Goal: Communication & Community: Share content

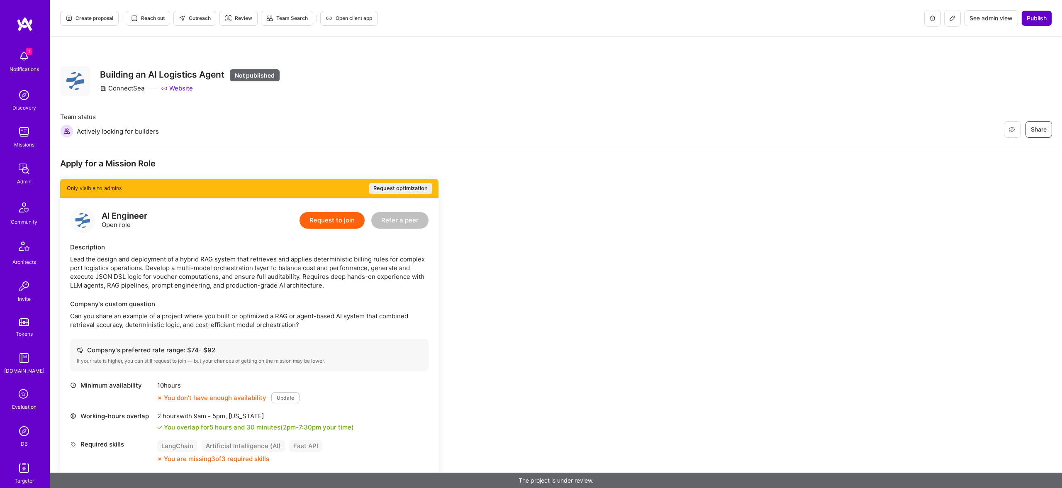
click at [1036, 21] on span "Publish" at bounding box center [1037, 18] width 20 height 8
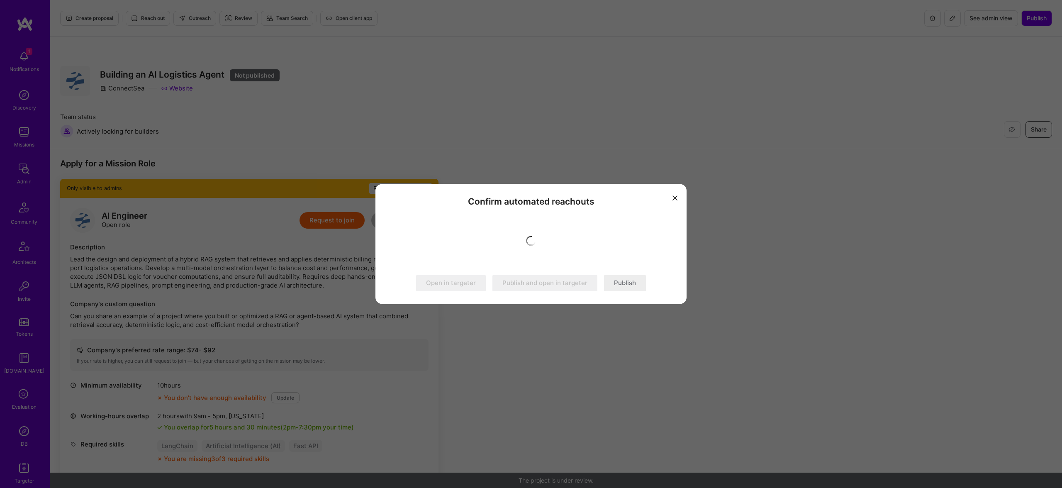
click at [615, 281] on button "Publish" at bounding box center [625, 283] width 42 height 17
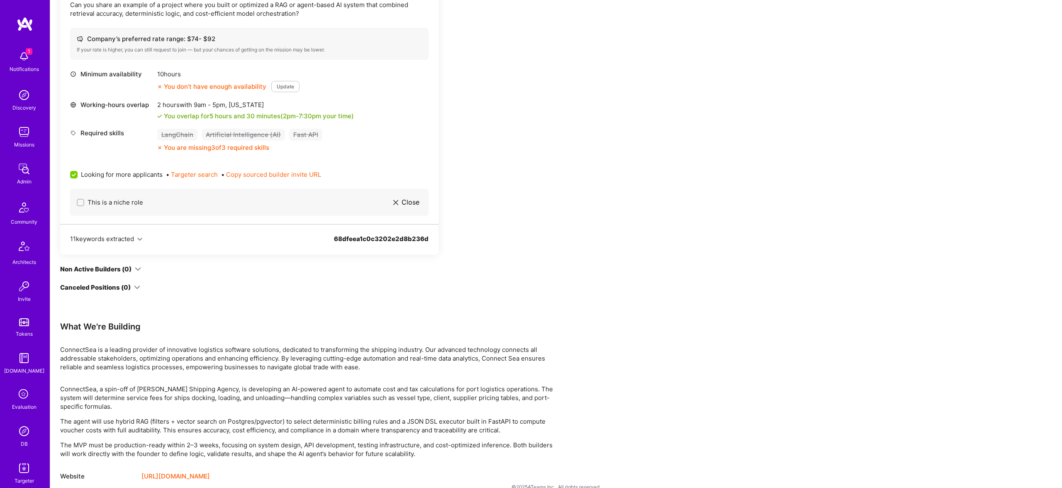
scroll to position [324, 0]
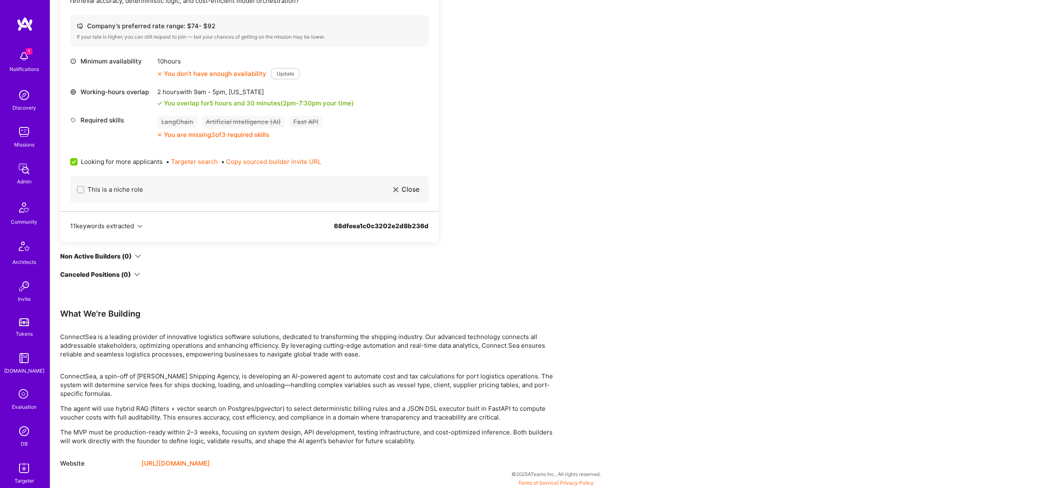
click at [438, 429] on p "The MVP must be production-ready within 2–3 weeks, focusing on system design, A…" at bounding box center [309, 436] width 498 height 17
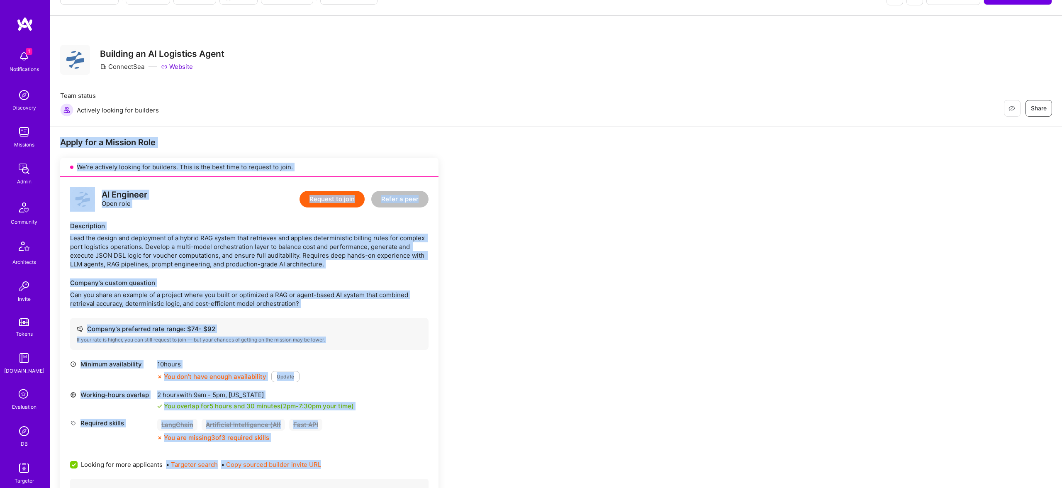
scroll to position [0, 0]
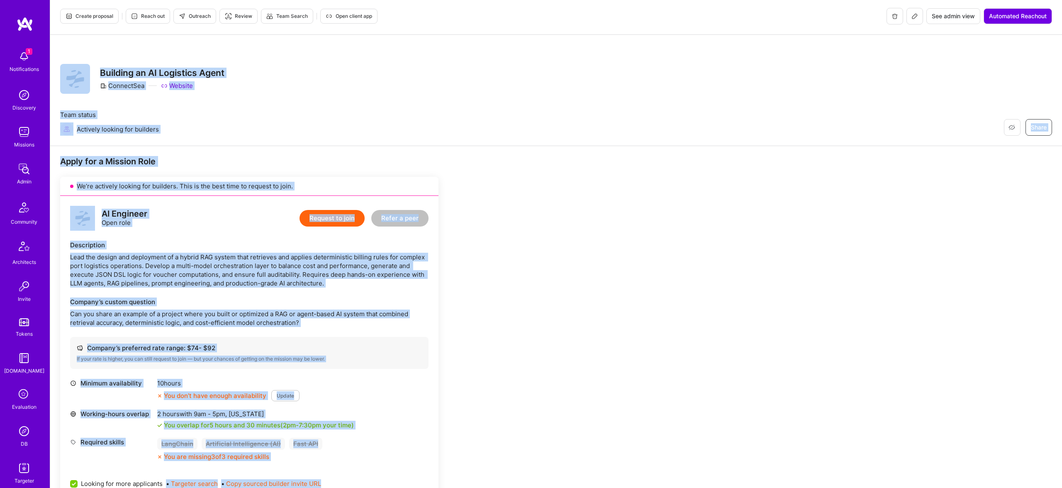
drag, startPoint x: 430, startPoint y: 440, endPoint x: 66, endPoint y: 71, distance: 518.3
click at [66, 71] on div "Create proposal Reach out Outreach Review Team Search Open client app See admin…" at bounding box center [556, 404] width 1012 height 812
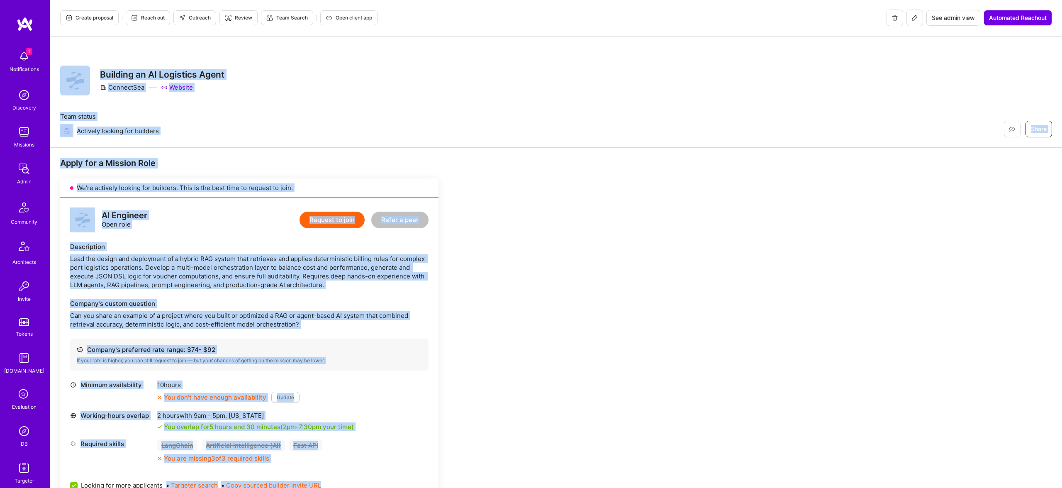
copy div "Restore Not Interested Share Building an AI Logistics Agent ConnectSea Website …"
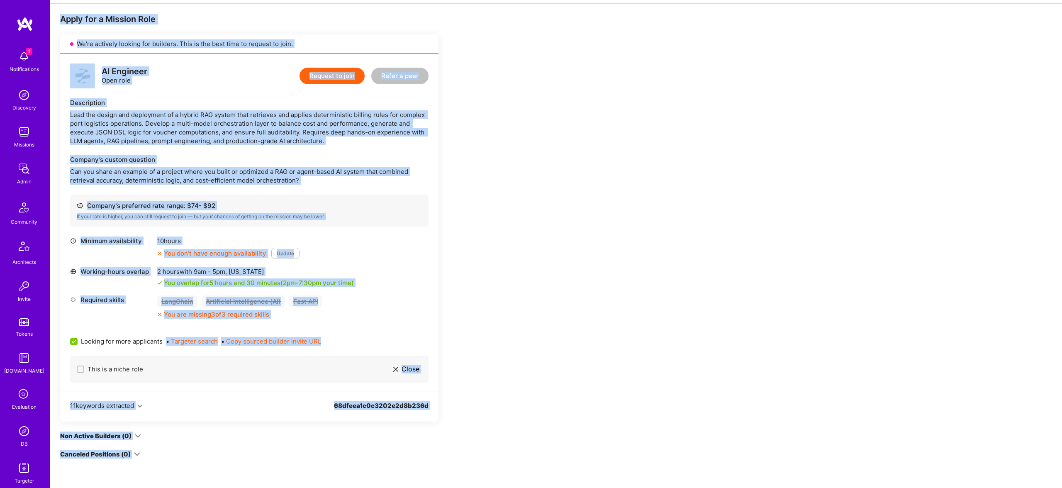
scroll to position [145, 0]
click at [509, 250] on div "Apply for a Mission Role We’re actively looking for builders. This is the best …" at bounding box center [309, 330] width 498 height 634
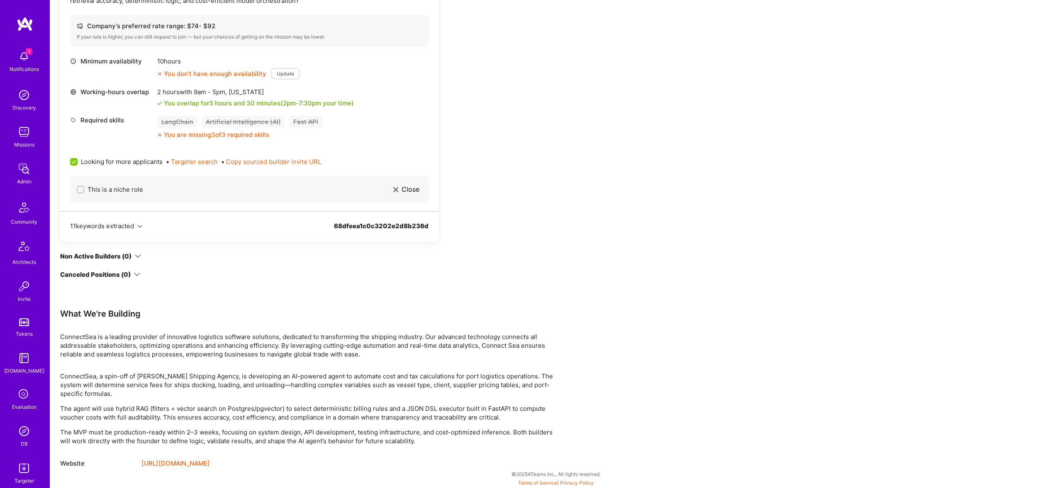
scroll to position [0, 0]
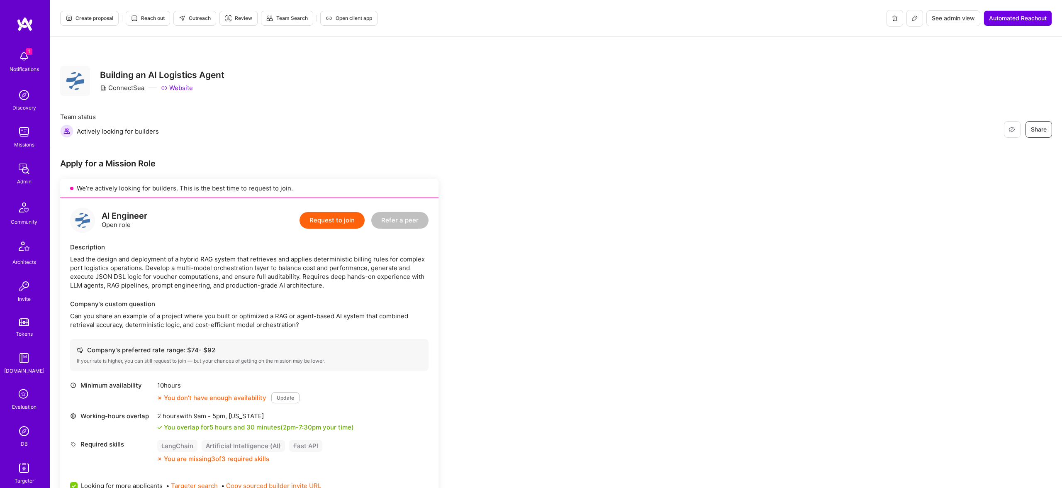
click at [908, 16] on button at bounding box center [914, 18] width 17 height 17
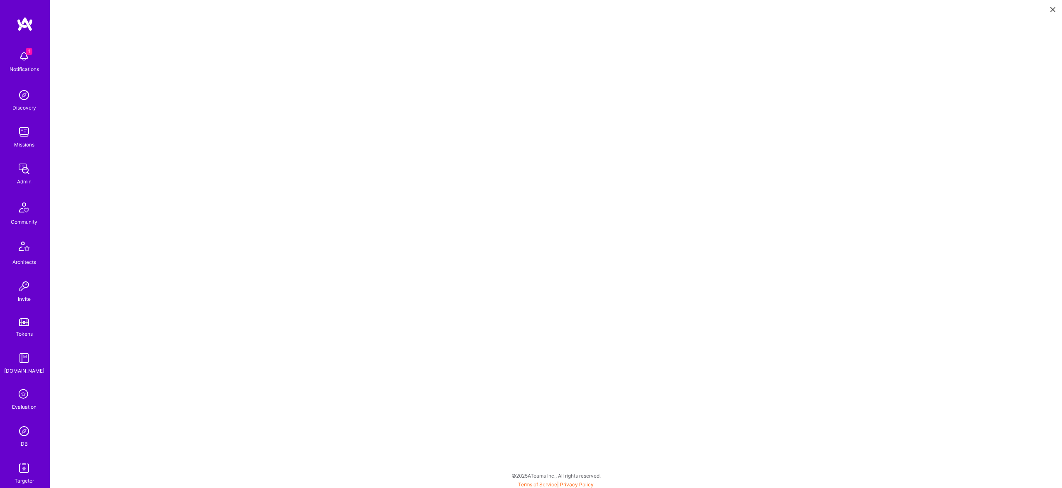
click at [1049, 10] on button at bounding box center [1053, 9] width 10 height 14
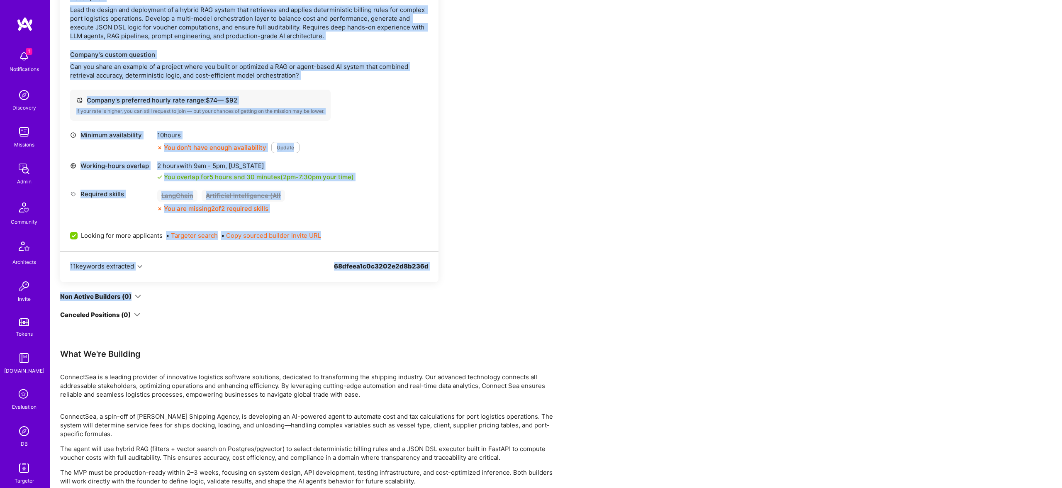
scroll to position [273, 0]
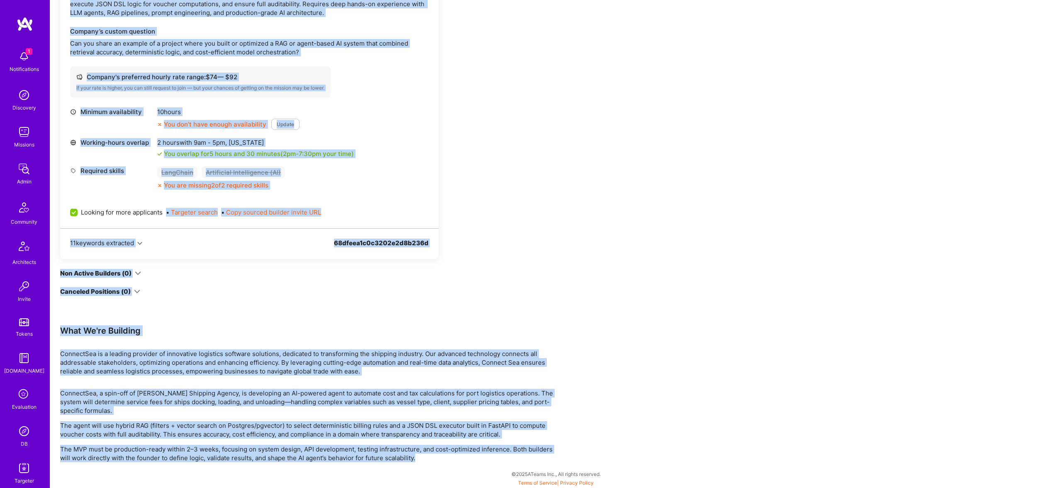
drag, startPoint x: 90, startPoint y: 71, endPoint x: 443, endPoint y: 453, distance: 520.4
click at [443, 453] on div "Create proposal Reach out Outreach Review Team Search Open client app See admin…" at bounding box center [556, 107] width 1012 height 761
copy div "Restore Not Interested Share Building an AI Logistics Agent ConnectSea Website …"
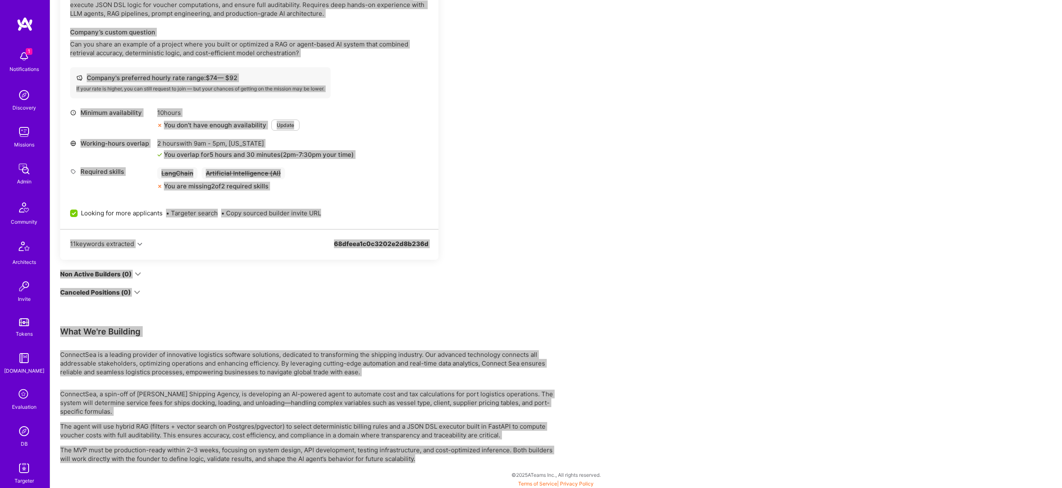
scroll to position [0, 0]
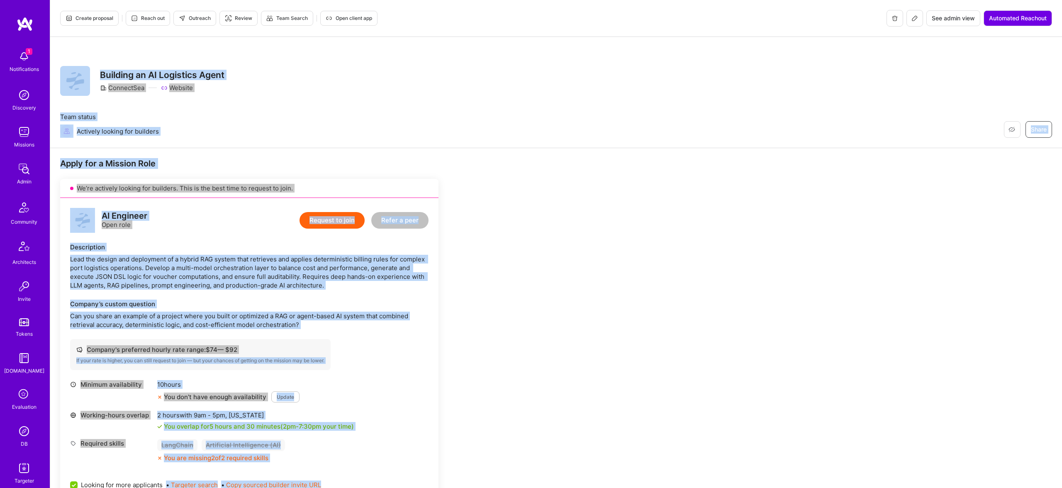
click at [274, 53] on div "Restore Not Interested Share Building an AI Logistics Agent ConnectSea Website …" at bounding box center [556, 92] width 1012 height 111
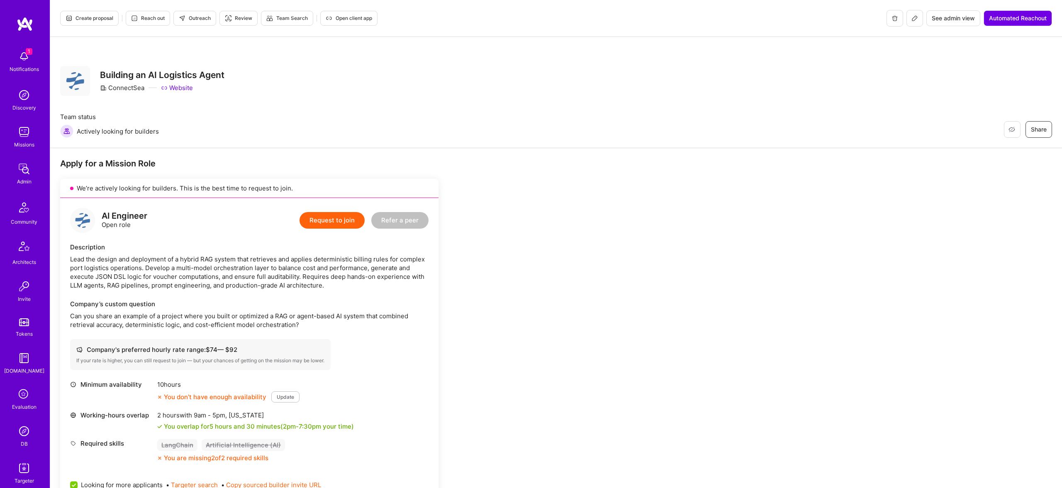
click at [202, 17] on span "Outreach" at bounding box center [195, 18] width 32 height 7
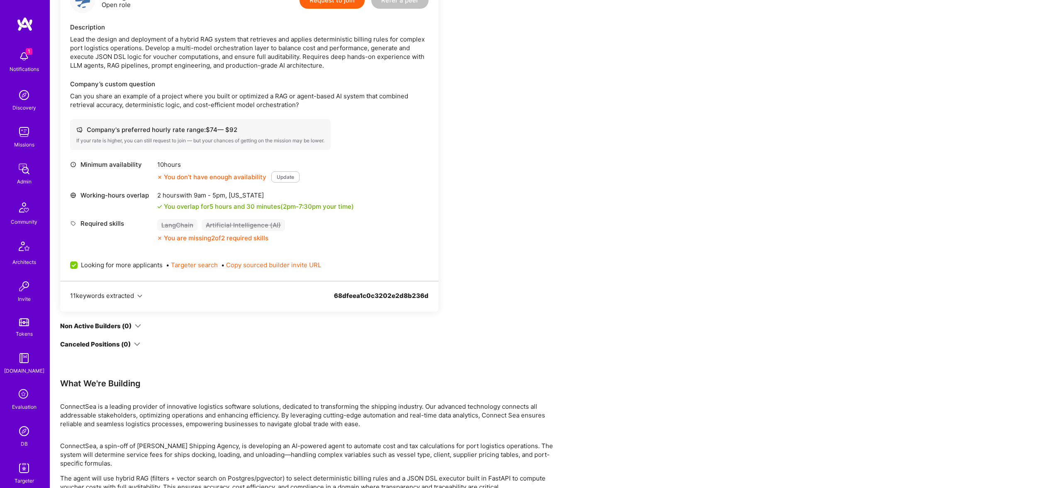
scroll to position [227, 0]
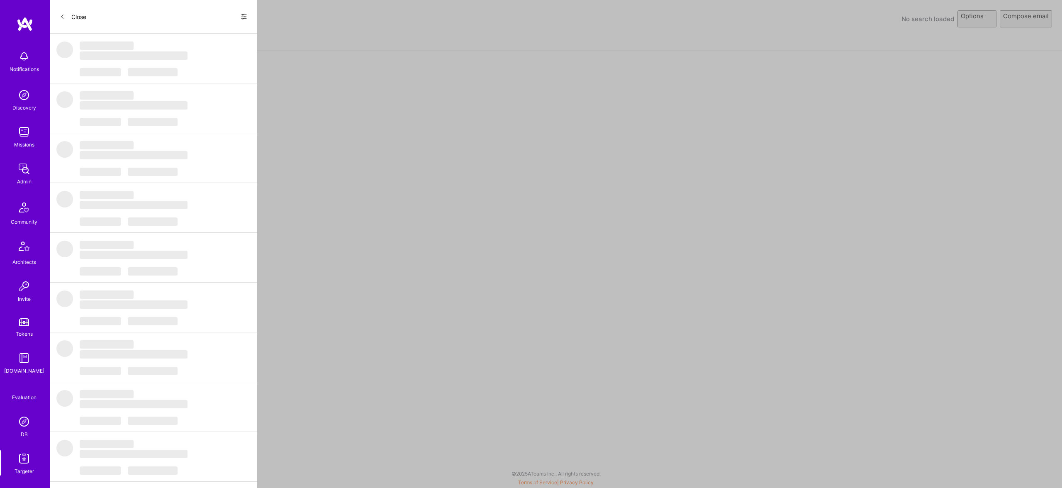
select select "rich-reachout"
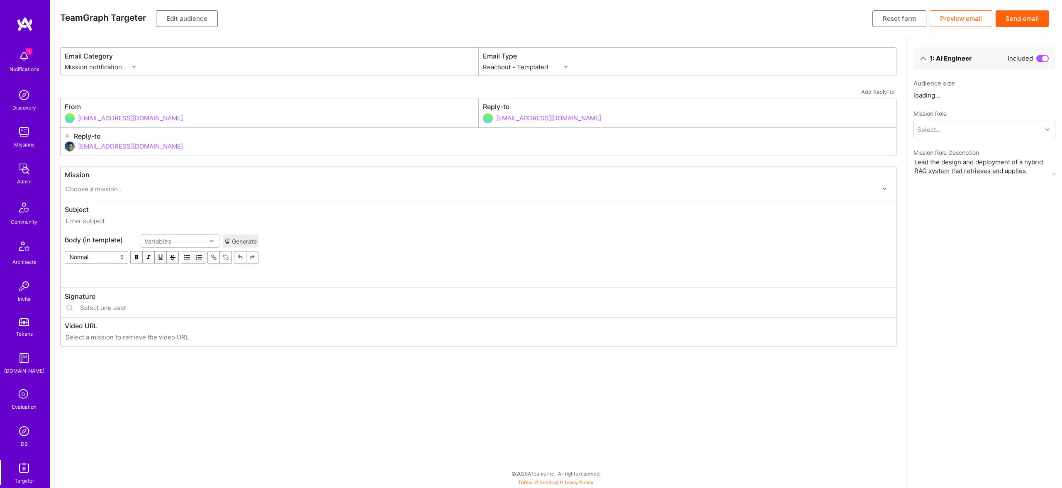
type input "[DOMAIN_NAME] // ConnectSea: Building an AI Logistics Agent"
type input "[EMAIL_ADDRESS][DOMAIN_NAME]"
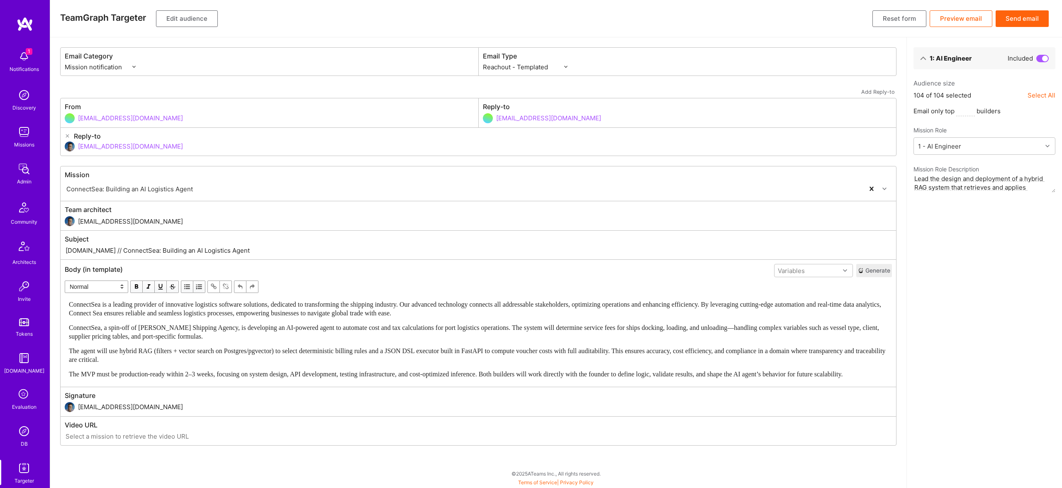
click at [336, 314] on span "ConnectSea is a leading provider of innovative logistics software solutions, de…" at bounding box center [476, 309] width 814 height 16
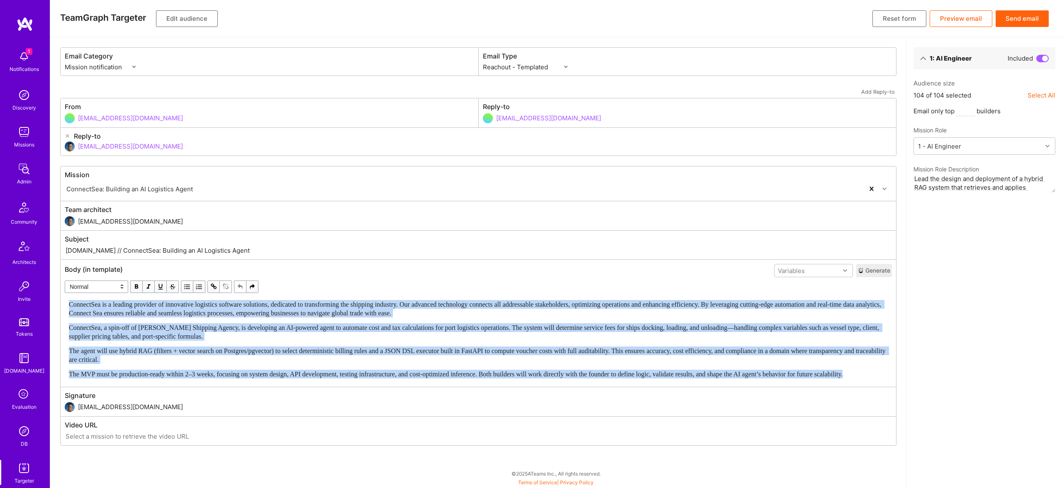
click at [377, 322] on div "ConnectSea is a leading provider of innovative logistics software solutions, de…" at bounding box center [478, 339] width 819 height 78
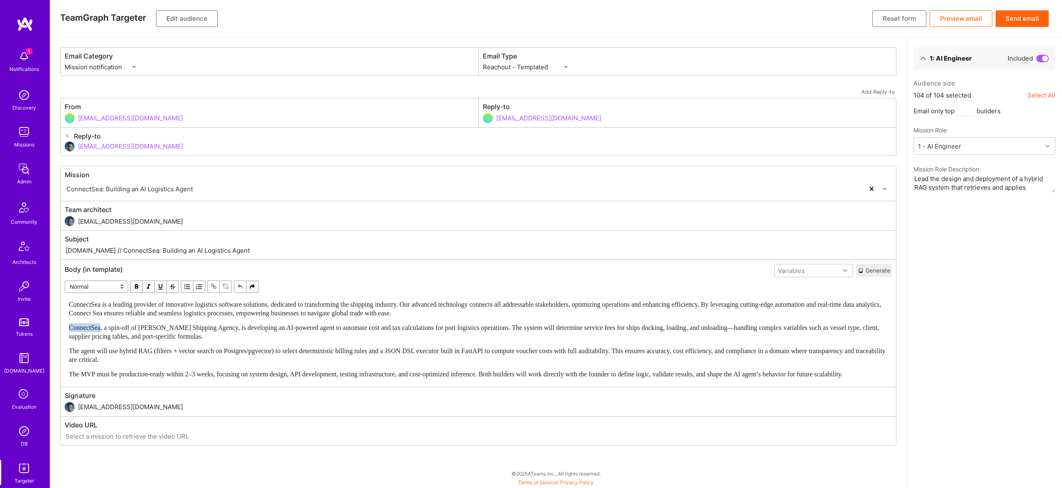
click at [377, 322] on div "ConnectSea is a leading provider of innovative logistics software solutions, de…" at bounding box center [478, 339] width 819 height 78
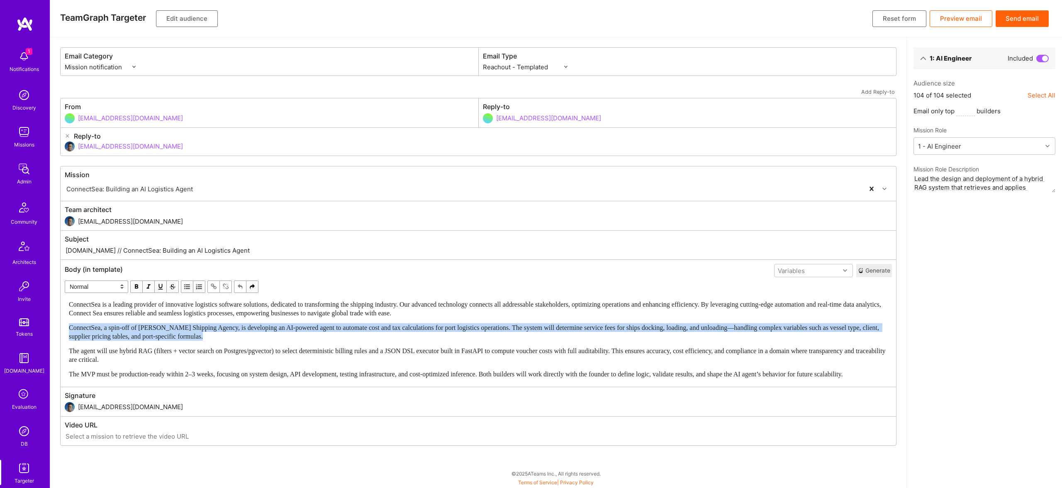
click at [377, 322] on div "ConnectSea is a leading provider of innovative logistics software solutions, de…" at bounding box center [478, 339] width 819 height 78
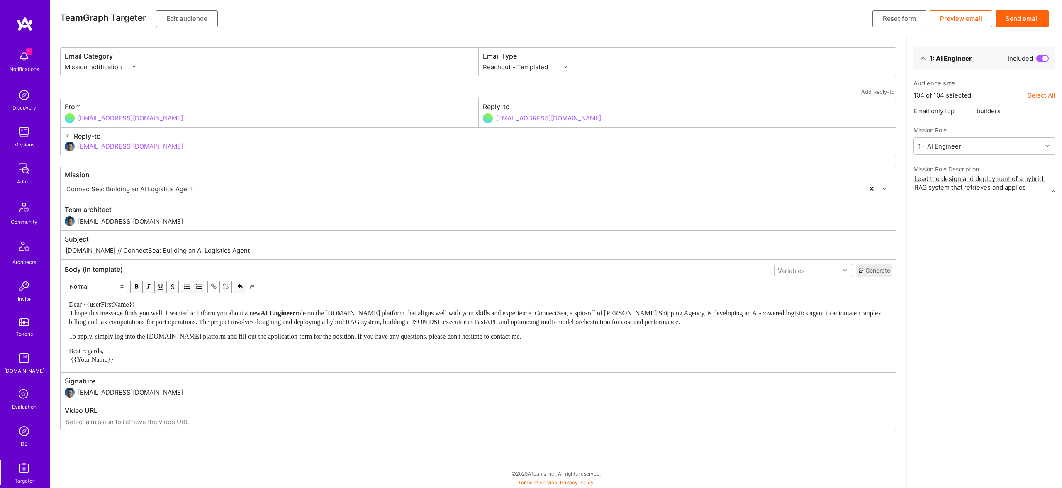
click at [412, 306] on div "Dear {{userFirstName}}, I hope this message finds you well. I wanted to inform …" at bounding box center [478, 313] width 819 height 26
click at [398, 301] on div "Dear {{userFirstName}}, I hope this message finds you well. I wanted to inform …" at bounding box center [478, 313] width 819 height 26
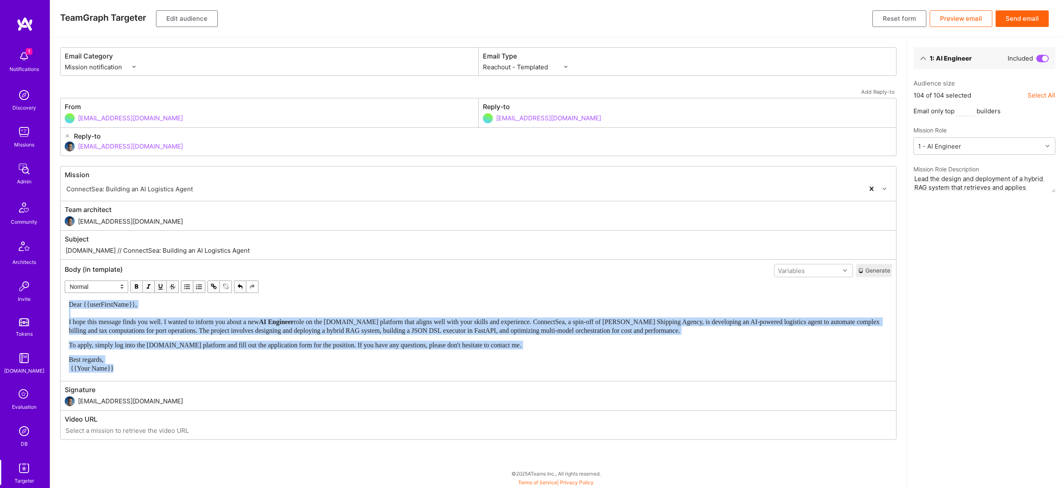
click at [132, 283] on button "button" at bounding box center [136, 286] width 12 height 12
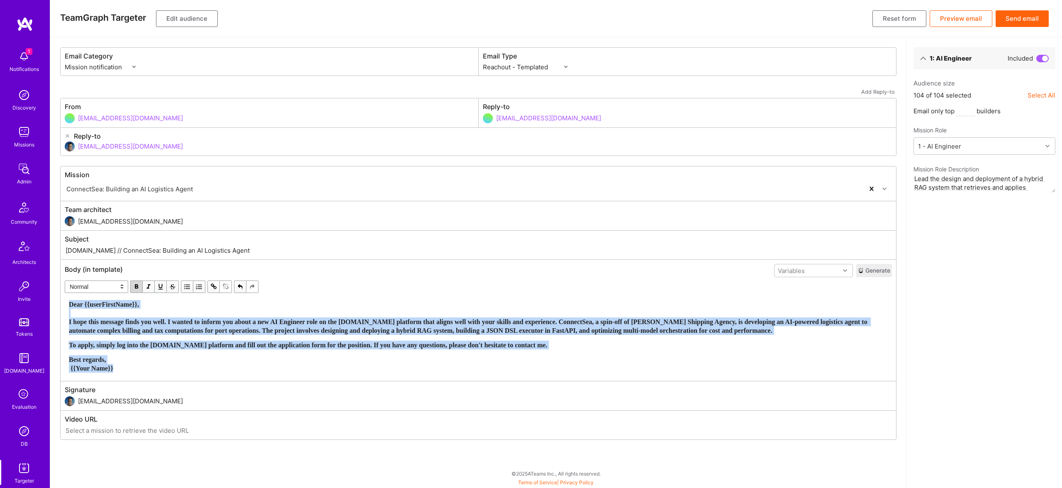
click at [134, 284] on span "button" at bounding box center [136, 286] width 9 height 9
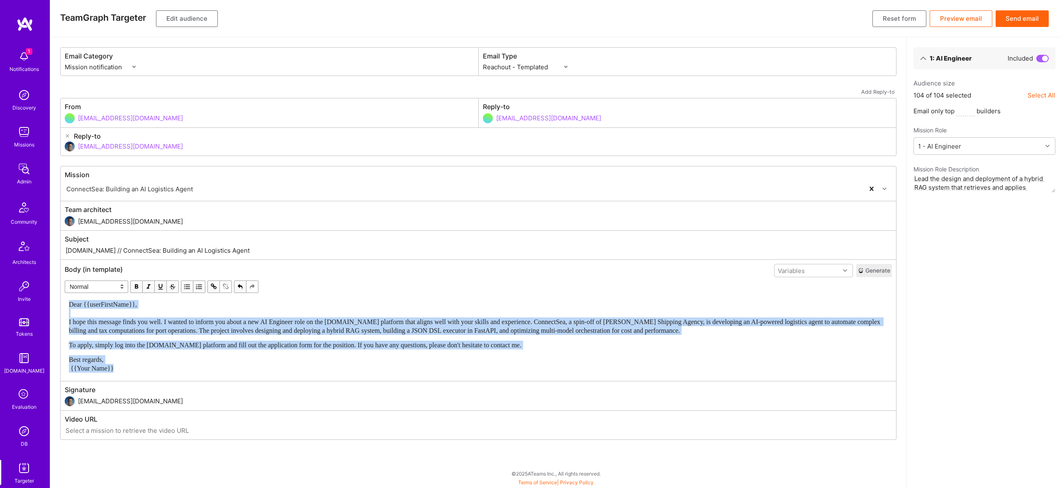
click at [385, 333] on span "Dear {{userFirstName}}, I hope this message finds you well. I wanted to inform …" at bounding box center [475, 317] width 813 height 33
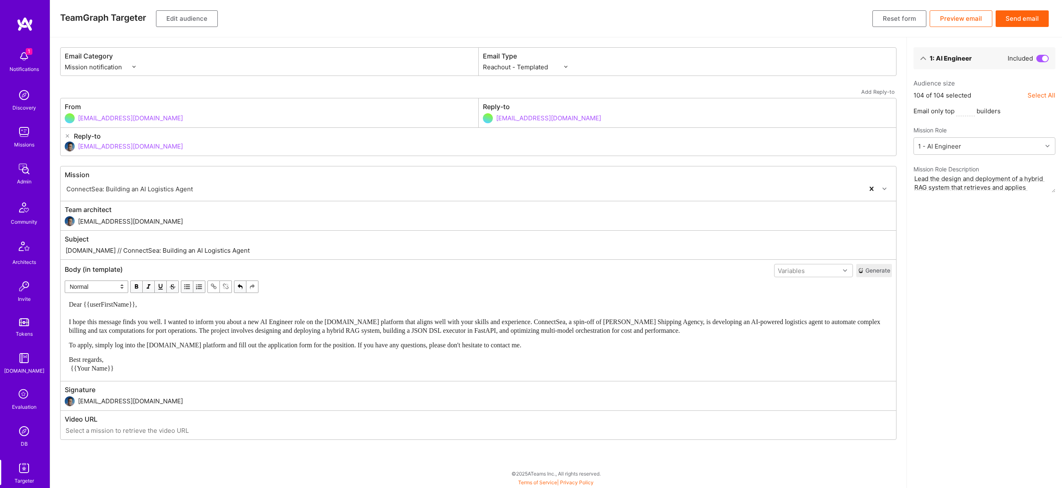
click at [201, 340] on div "Dear {{userFirstName}}, I hope this message finds you well. I wanted to inform …" at bounding box center [478, 336] width 819 height 73
click at [70, 369] on span "Best regards, {{Your Name}}" at bounding box center [91, 364] width 45 height 16
click at [171, 17] on button "Edit audience" at bounding box center [187, 18] width 62 height 17
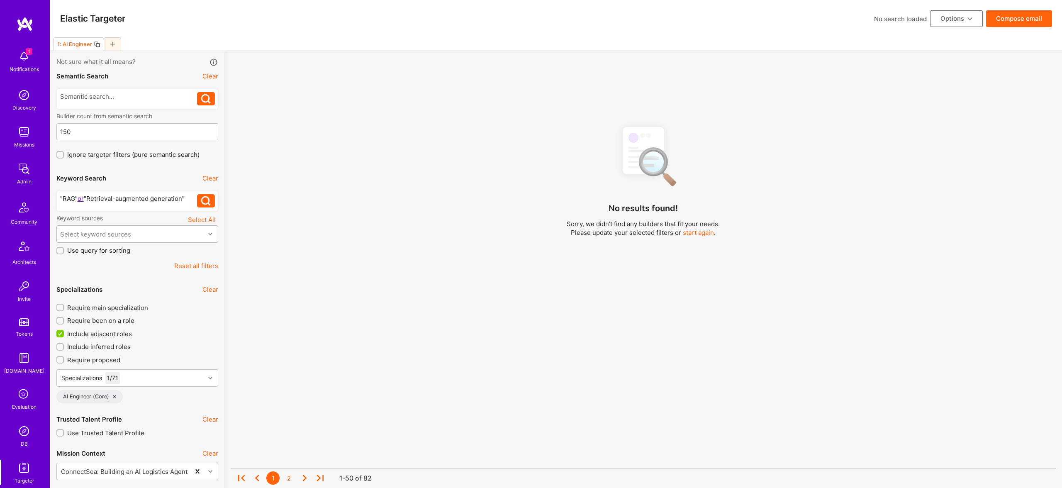
drag, startPoint x: 95, startPoint y: 229, endPoint x: 102, endPoint y: 239, distance: 12.0
click at [95, 229] on div "Select keyword sources" at bounding box center [131, 234] width 148 height 17
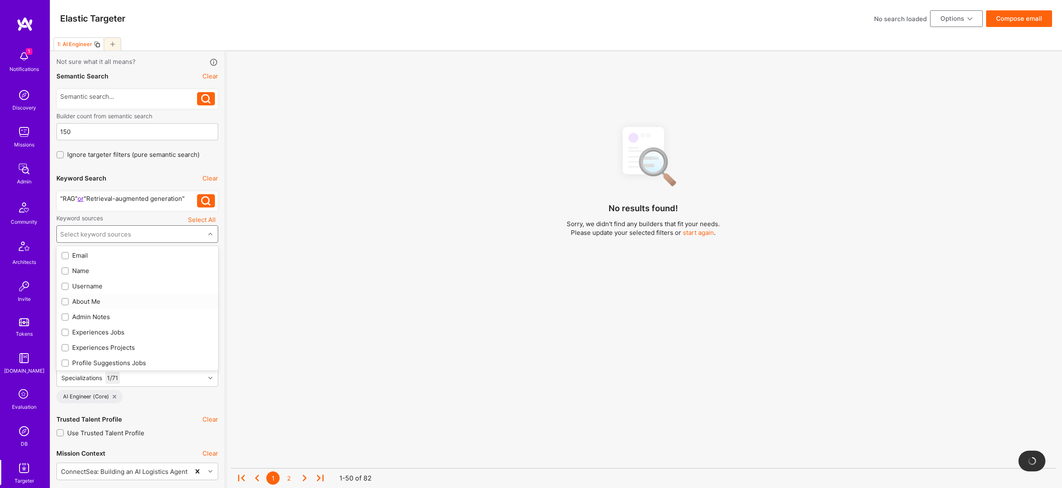
click at [93, 303] on div "About Me" at bounding box center [137, 301] width 152 height 9
checkbox input "true"
click at [106, 331] on div "Experiences Jobs" at bounding box center [137, 332] width 152 height 9
checkbox input "true"
click at [117, 348] on div "Experiences Projects" at bounding box center [137, 347] width 152 height 9
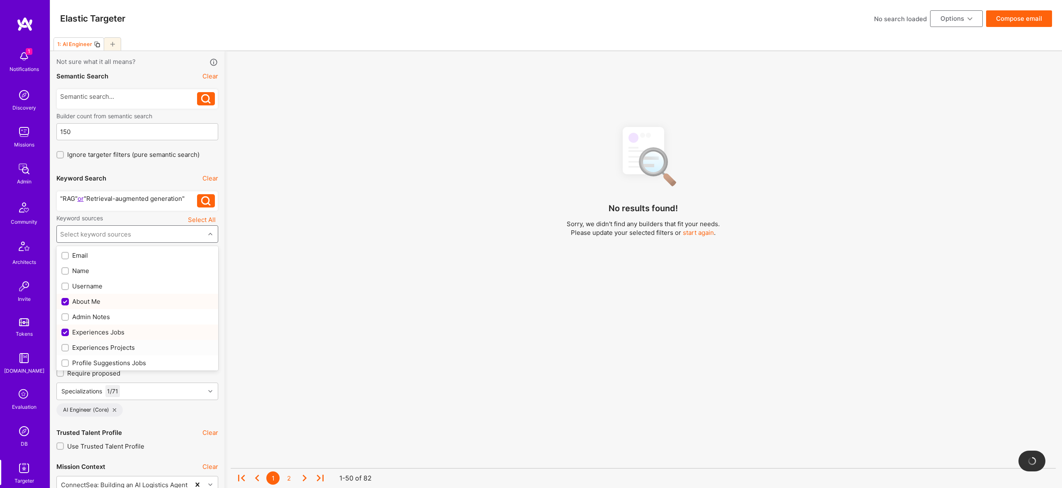
checkbox input "true"
click at [122, 364] on div "Profile Suggestions Jobs" at bounding box center [137, 362] width 152 height 9
checkbox input "true"
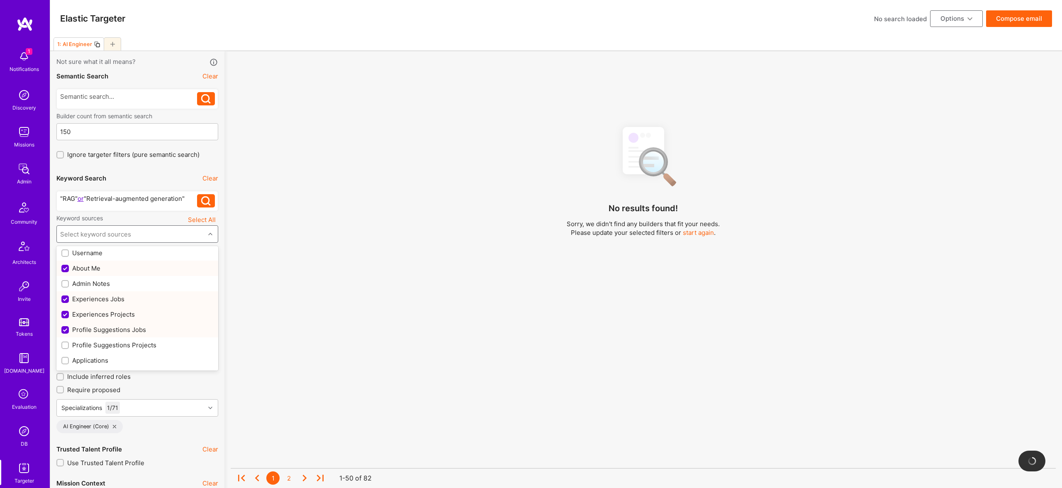
click at [124, 341] on div "Profile Suggestions Projects" at bounding box center [137, 345] width 152 height 9
checkbox input "true"
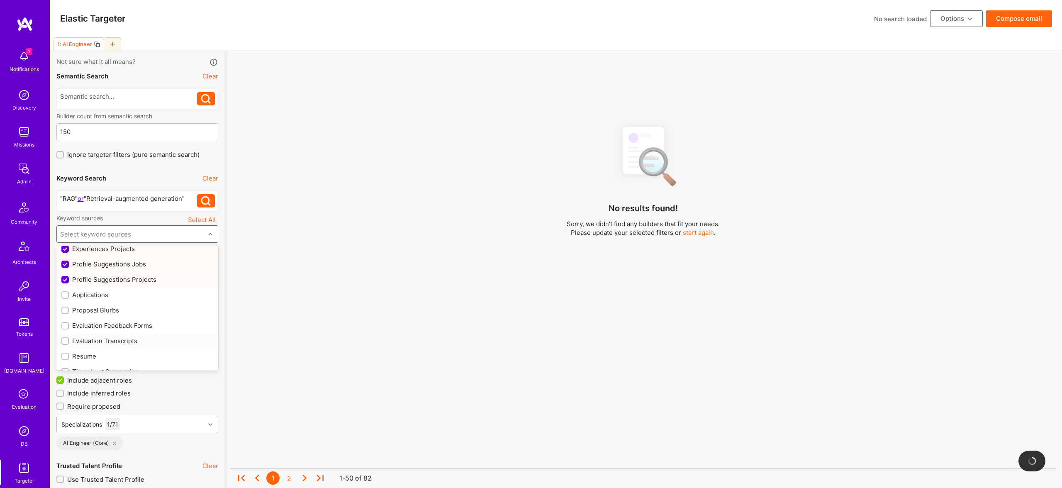
scroll to position [109, 0]
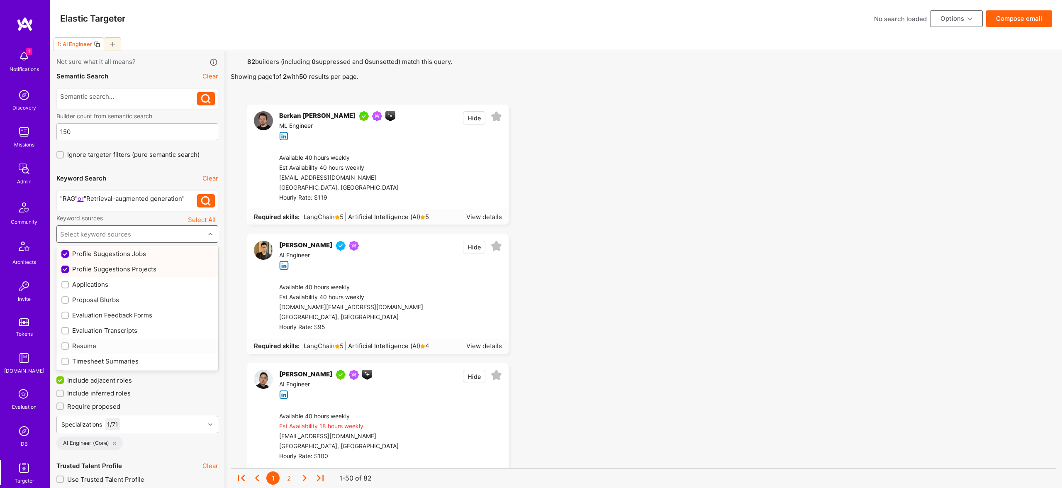
click at [73, 342] on div "Resume" at bounding box center [137, 345] width 152 height 9
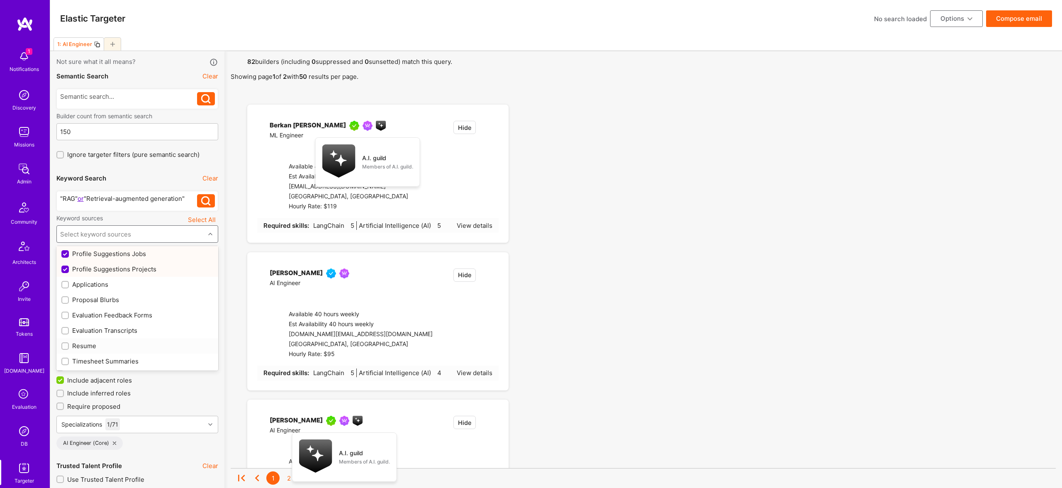
checkbox input "true"
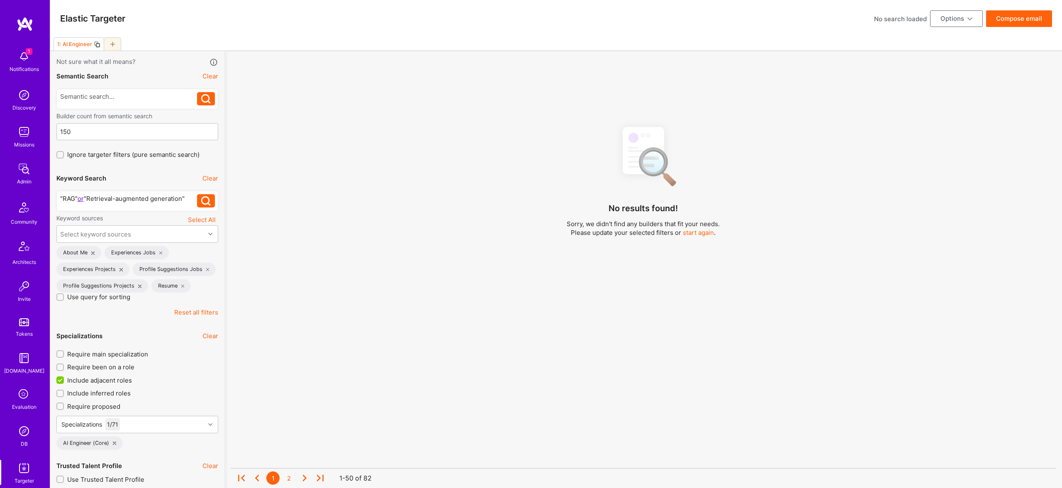
click at [506, 271] on div "No results found! Sorry, we didn't find any builders that fit your needs. Pleas…" at bounding box center [643, 314] width 825 height 390
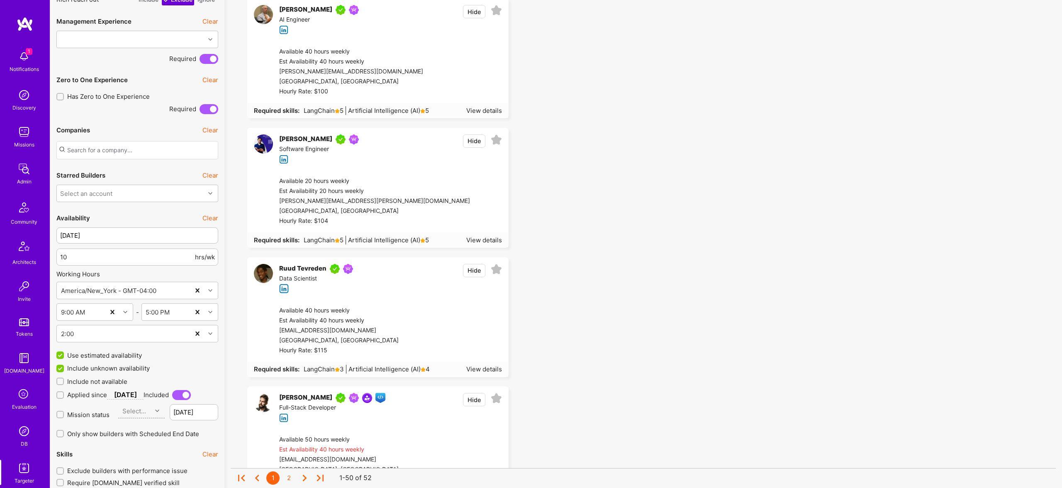
scroll to position [0, 0]
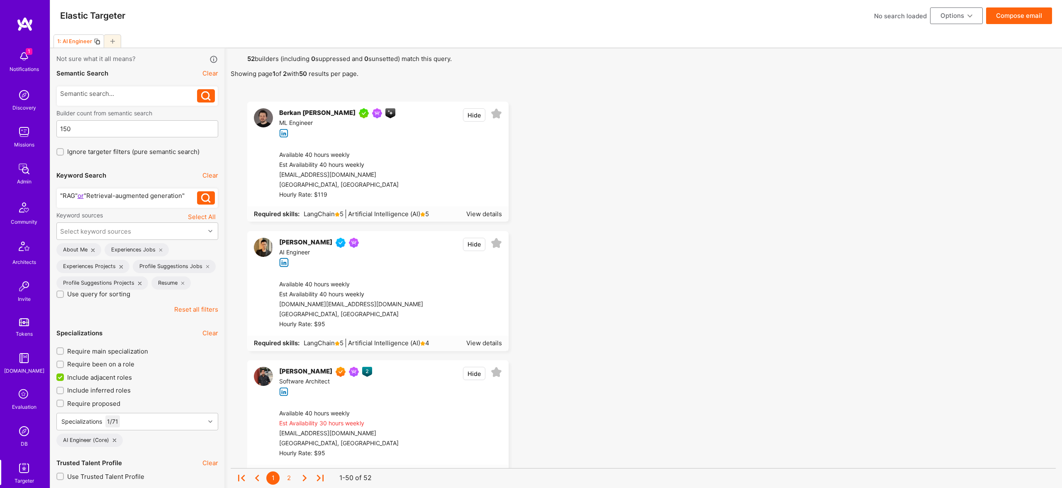
click at [107, 41] on div at bounding box center [112, 40] width 17 height 13
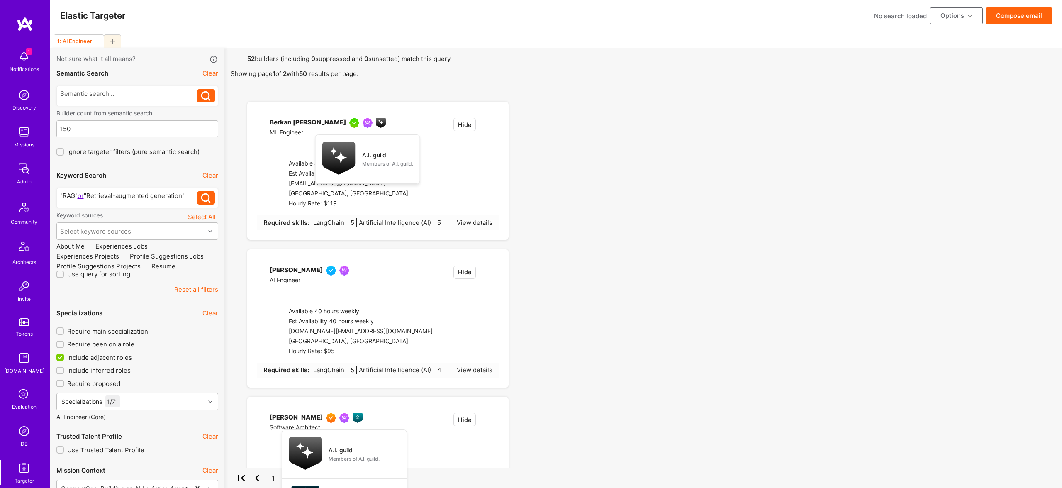
checkbox input "false"
type input "[DATE]"
type input "0"
checkbox input "false"
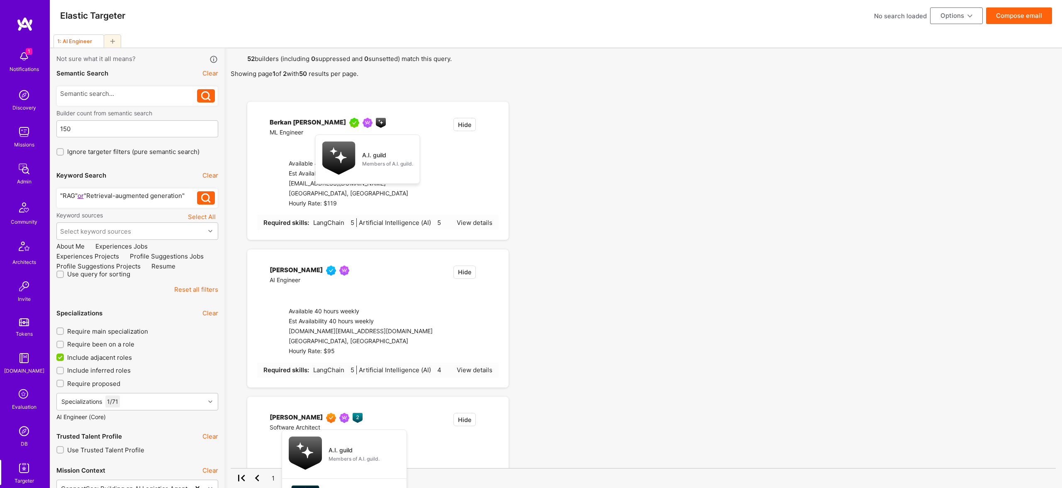
checkbox input "false"
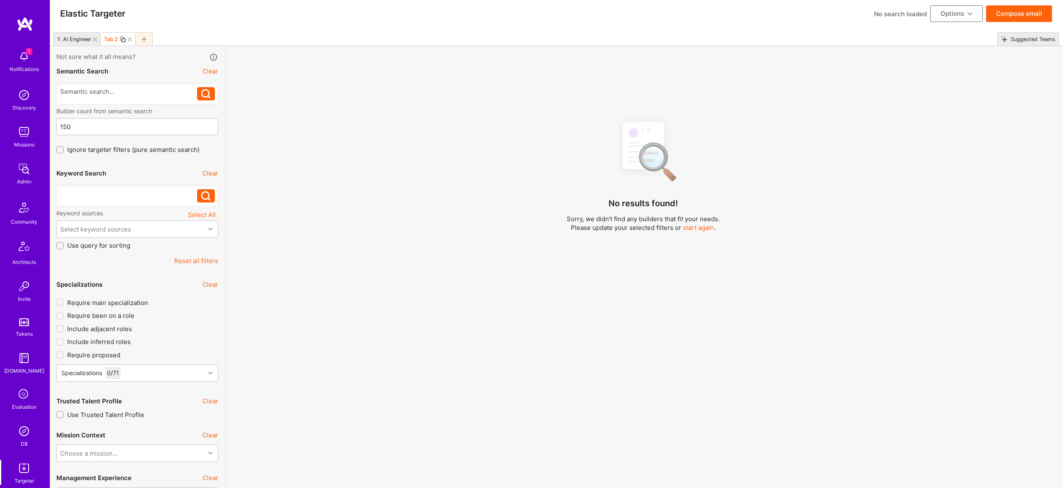
scroll to position [6, 0]
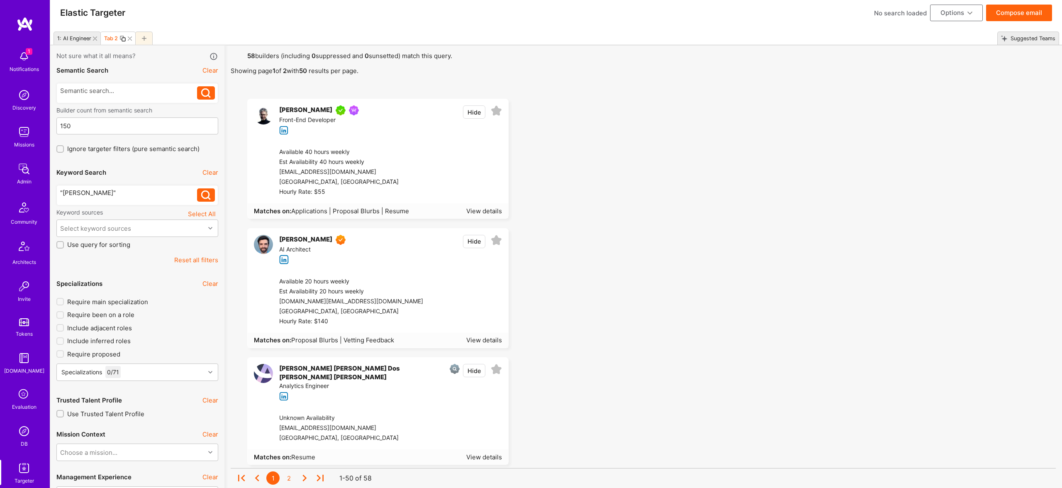
click at [498, 238] on icon at bounding box center [496, 240] width 11 height 11
click at [1008, 10] on button "Compose email" at bounding box center [1019, 13] width 66 height 17
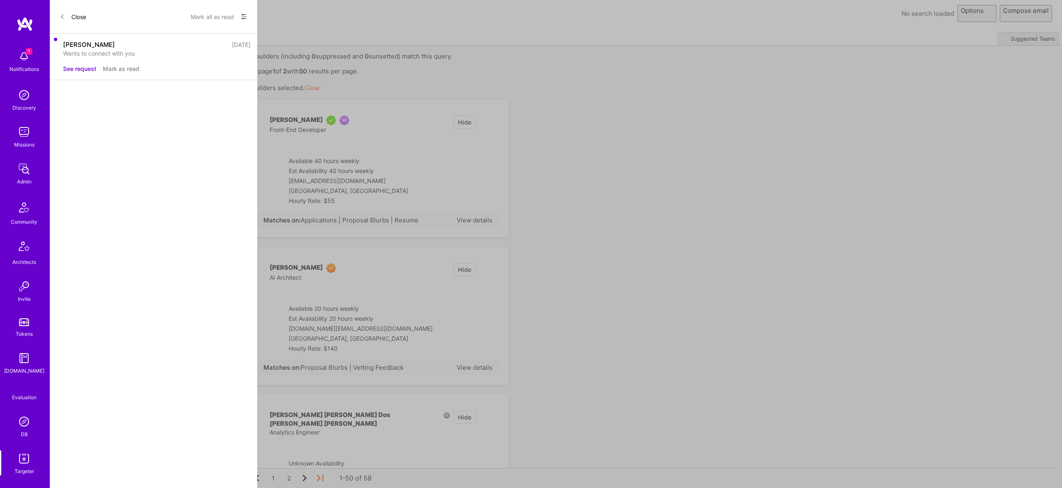
scroll to position [0, 0]
select select "rich-reachout"
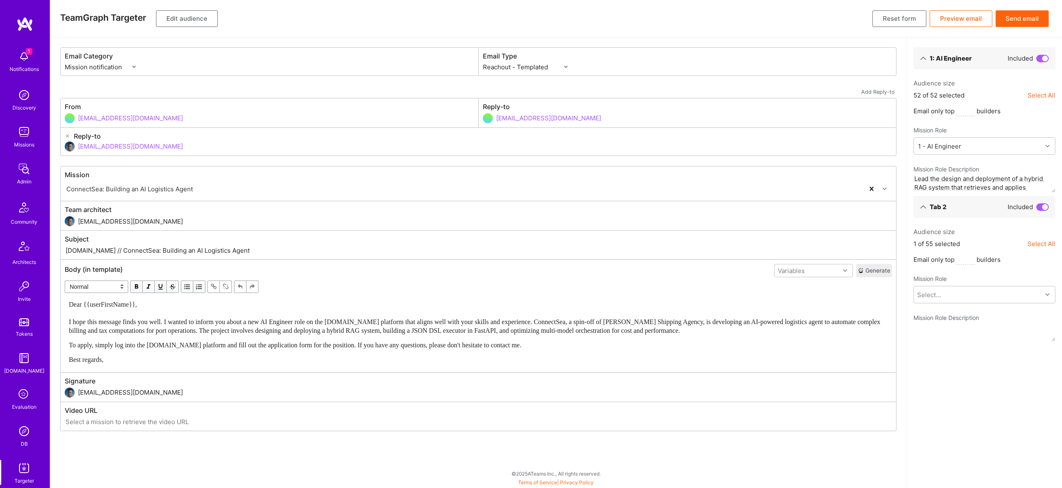
click at [995, 261] on p "Email only top builders" at bounding box center [984, 260] width 142 height 10
click at [982, 297] on div "Select..." at bounding box center [978, 294] width 128 height 17
click at [958, 322] on span "Lead the design and deployment of a hybrid RAG system that retrieves and applie…" at bounding box center [984, 328] width 132 height 17
type textarea "Lead the design and deployment of a hybrid RAG system that retrieves and applie…"
click at [1028, 19] on button "Send email" at bounding box center [1022, 18] width 53 height 17
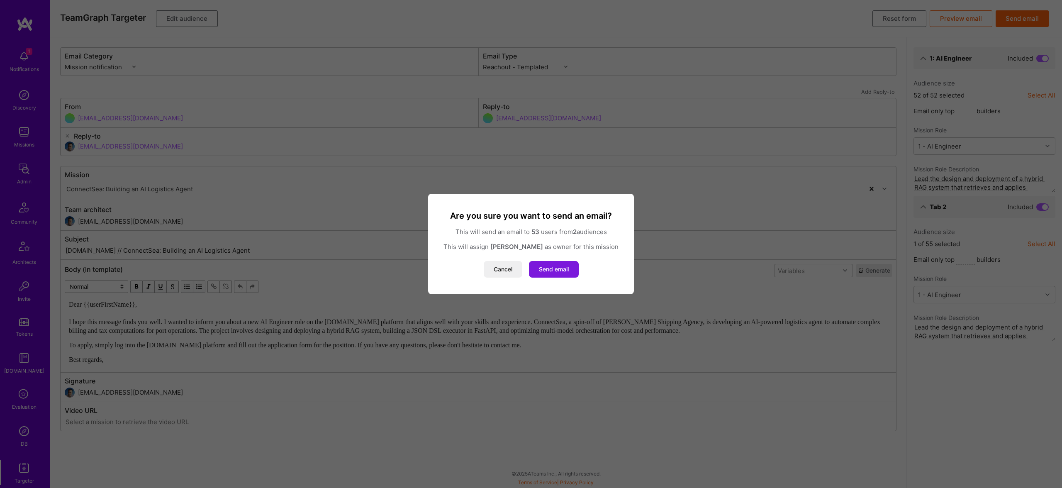
click at [562, 270] on button "Send email" at bounding box center [554, 269] width 50 height 17
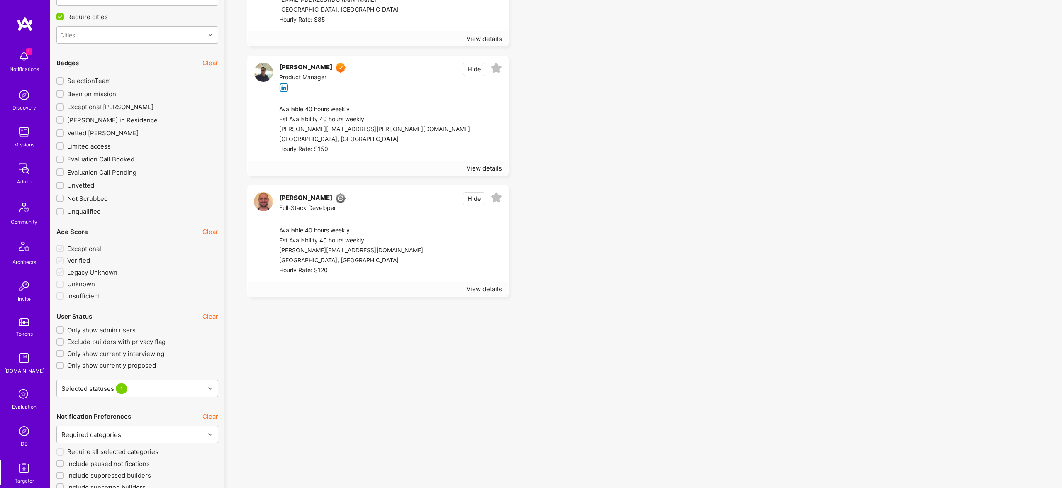
scroll to position [41, 0]
